Goal: Connect with others: Connect with others

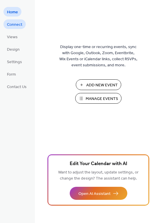
click at [10, 23] on span "Connect" at bounding box center [14, 25] width 15 height 6
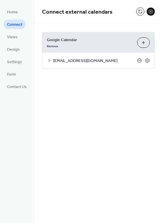
click at [139, 59] on icon at bounding box center [140, 60] width 5 height 5
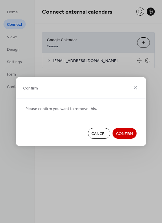
click at [131, 133] on span "Confirm" at bounding box center [124, 134] width 17 height 6
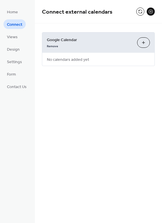
click at [145, 44] on button "Choose Calendars" at bounding box center [144, 42] width 13 height 10
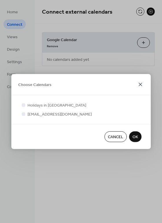
click at [141, 84] on icon at bounding box center [140, 84] width 7 height 7
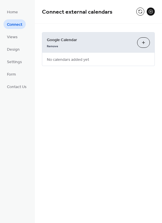
click at [151, 13] on button at bounding box center [151, 12] width 8 height 8
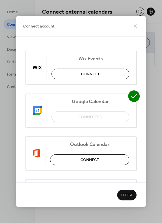
click at [99, 104] on span "Google Calendar" at bounding box center [91, 102] width 78 height 6
click at [128, 196] on span "Close" at bounding box center [127, 196] width 12 height 6
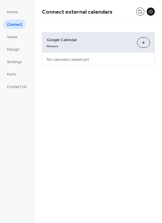
click at [80, 59] on span "No calendars added yet" at bounding box center [68, 59] width 52 height 13
click at [12, 14] on span "Home" at bounding box center [12, 12] width 11 height 6
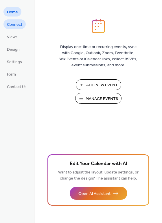
click at [15, 25] on span "Connect" at bounding box center [14, 25] width 15 height 6
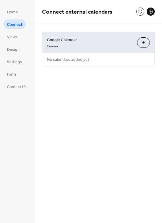
drag, startPoint x: 68, startPoint y: 39, endPoint x: 152, endPoint y: 39, distance: 83.9
click at [76, 39] on span "Google Calendar" at bounding box center [90, 40] width 86 height 6
click at [143, 45] on button "Choose Calendars" at bounding box center [144, 42] width 13 height 10
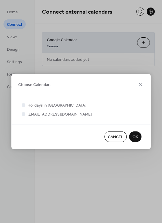
drag, startPoint x: 39, startPoint y: 82, endPoint x: 79, endPoint y: 76, distance: 40.5
click at [40, 82] on span "Choose Calendars" at bounding box center [34, 85] width 33 height 6
click at [141, 84] on icon at bounding box center [140, 84] width 7 height 7
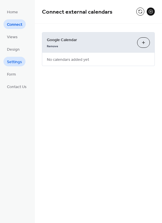
click at [21, 61] on span "Settings" at bounding box center [14, 62] width 15 height 6
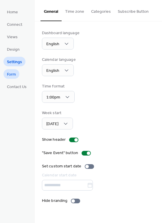
click at [11, 75] on span "Form" at bounding box center [11, 75] width 9 height 6
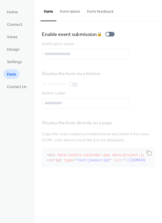
click at [73, 13] on button "Form labels" at bounding box center [70, 10] width 27 height 21
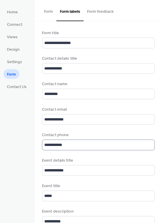
scroll to position [1, 0]
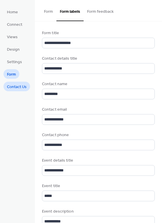
click at [19, 86] on span "Contact Us" at bounding box center [17, 87] width 20 height 6
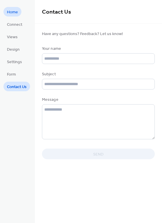
click at [11, 11] on span "Home" at bounding box center [12, 12] width 11 height 6
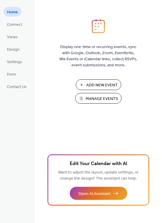
click at [100, 84] on span "Add New Event" at bounding box center [102, 85] width 32 height 6
click at [14, 24] on span "Connect" at bounding box center [14, 25] width 15 height 6
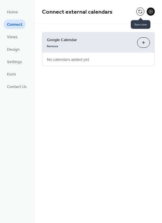
click at [140, 11] on button at bounding box center [141, 12] width 8 height 8
click at [82, 62] on span "No calendars added yet" at bounding box center [68, 59] width 52 height 13
click at [141, 42] on button "Choose Calendars" at bounding box center [144, 42] width 13 height 10
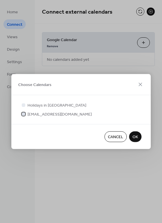
click at [48, 115] on span "askwgagg@gmail.com" at bounding box center [60, 115] width 64 height 6
click at [34, 115] on span "askwgagg@gmail.com" at bounding box center [60, 115] width 64 height 6
click at [112, 137] on span "Cancel" at bounding box center [115, 137] width 15 height 6
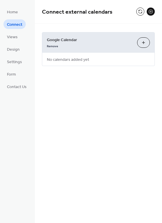
click at [67, 60] on span "No calendars added yet" at bounding box center [68, 59] width 52 height 13
click at [115, 61] on div "Google Calendar Remove Choose Calendars No calendars added yet" at bounding box center [98, 49] width 113 height 34
click at [151, 12] on button at bounding box center [151, 12] width 8 height 8
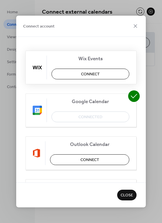
click at [109, 69] on button "Connect" at bounding box center [91, 74] width 78 height 11
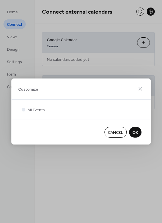
click at [121, 133] on span "Cancel" at bounding box center [115, 133] width 15 height 6
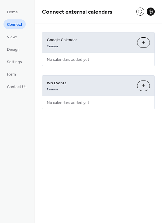
click at [144, 41] on button "Choose Calendars" at bounding box center [144, 42] width 13 height 10
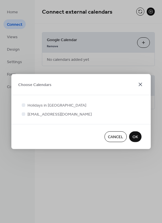
click at [141, 84] on icon at bounding box center [140, 84] width 7 height 7
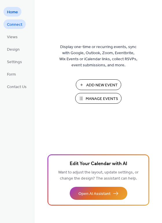
click at [12, 25] on span "Connect" at bounding box center [14, 25] width 15 height 6
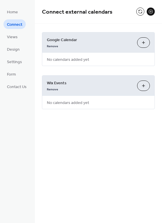
click at [146, 43] on button "Choose Calendars" at bounding box center [144, 42] width 13 height 10
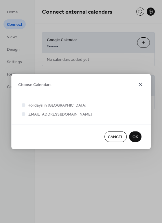
click at [143, 84] on icon at bounding box center [140, 84] width 7 height 7
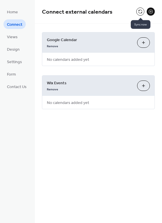
click at [139, 10] on button at bounding box center [141, 12] width 8 height 8
click at [151, 10] on button at bounding box center [151, 12] width 8 height 8
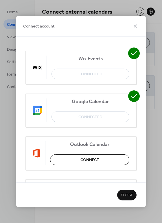
click at [135, 53] on icon at bounding box center [135, 54] width 12 height 12
click at [132, 98] on icon at bounding box center [134, 96] width 7 height 4
drag, startPoint x: 69, startPoint y: 112, endPoint x: 83, endPoint y: 111, distance: 13.3
click at [71, 111] on div "Google Calendar Connected" at bounding box center [81, 111] width 111 height 34
click at [90, 115] on div "Google Calendar Connected" at bounding box center [81, 111] width 111 height 34
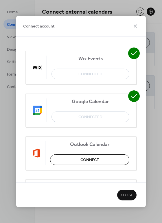
click at [113, 65] on div "Wix Events Connected" at bounding box center [81, 68] width 111 height 34
click at [134, 53] on icon at bounding box center [134, 53] width 7 height 4
click at [128, 195] on span "Close" at bounding box center [127, 196] width 12 height 6
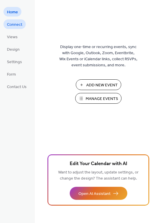
click at [15, 23] on span "Connect" at bounding box center [14, 25] width 15 height 6
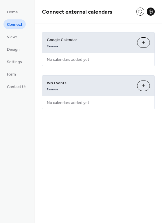
click at [143, 41] on button "Choose Calendars" at bounding box center [144, 42] width 13 height 10
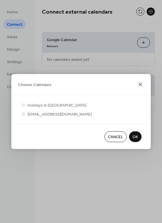
click at [140, 84] on icon at bounding box center [140, 84] width 3 height 3
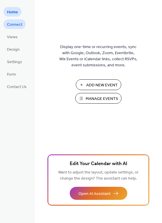
click at [16, 26] on span "Connect" at bounding box center [14, 25] width 15 height 6
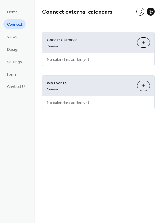
click at [151, 10] on button at bounding box center [151, 12] width 8 height 8
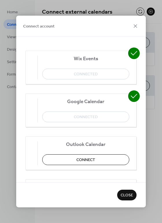
click at [137, 95] on icon at bounding box center [135, 97] width 12 height 12
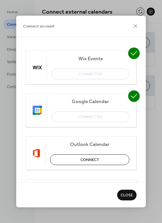
click at [133, 194] on span "Close" at bounding box center [127, 196] width 12 height 6
